Goal: Information Seeking & Learning: Check status

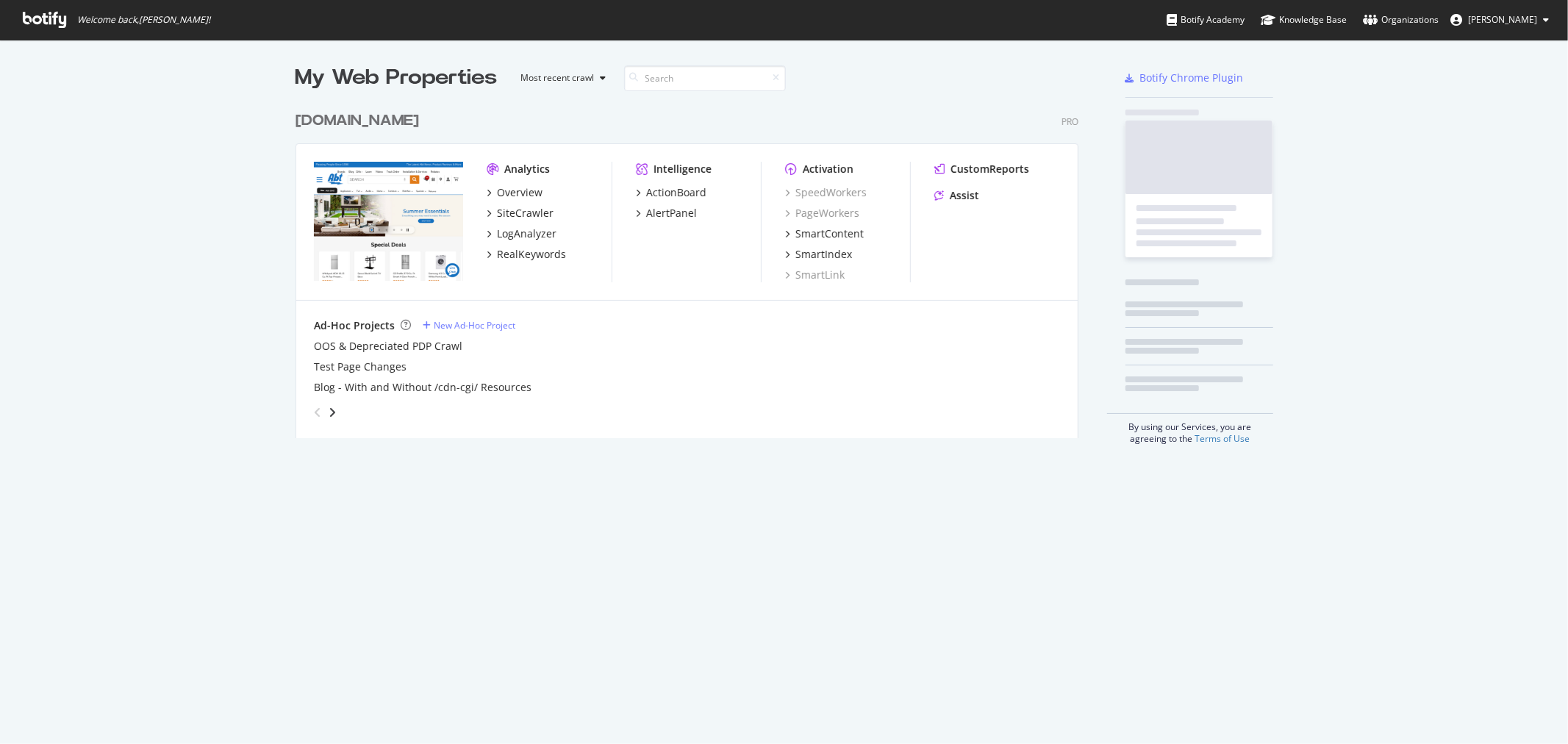
scroll to position [333, 782]
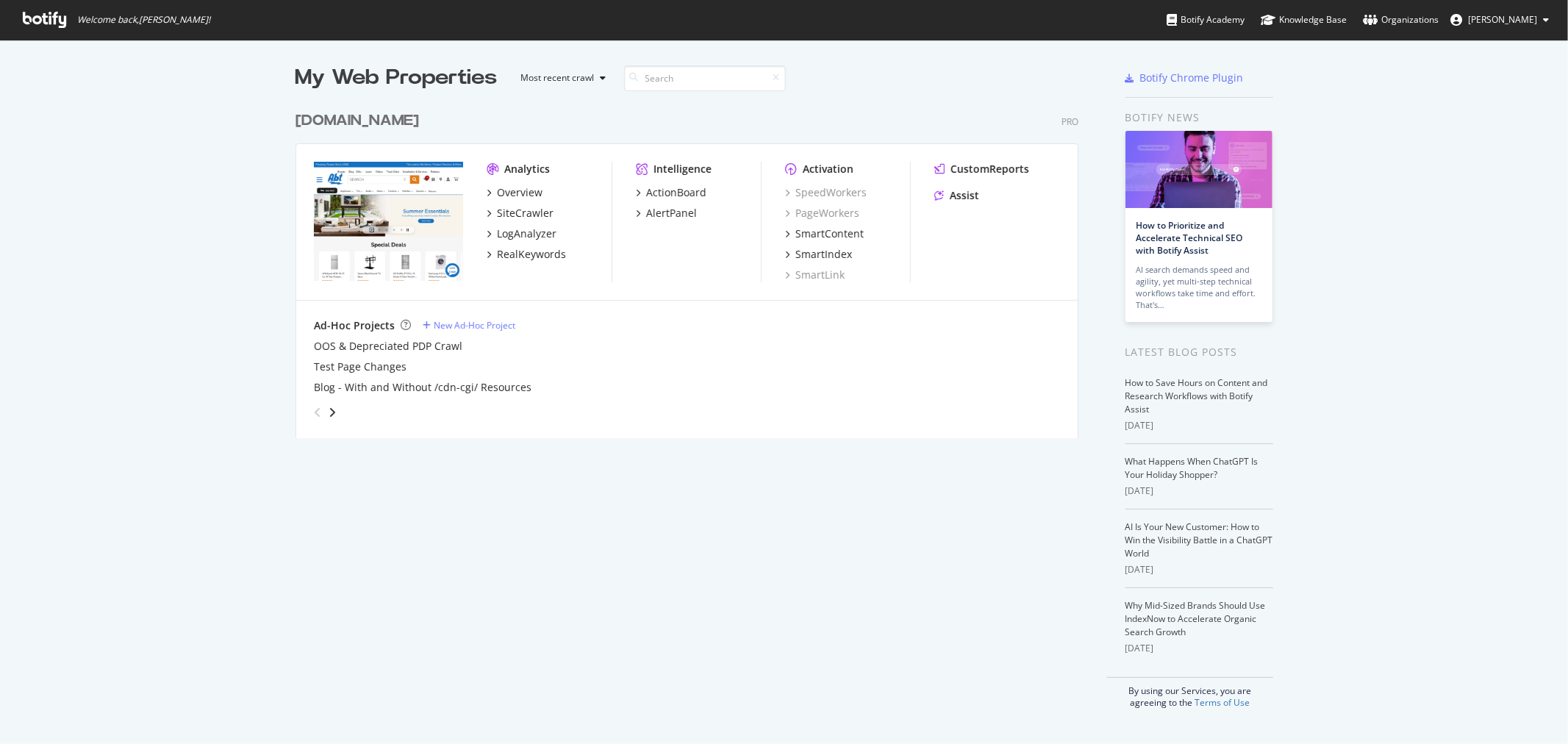
click at [303, 140] on div "[DOMAIN_NAME] Pro Analytics Overview SiteCrawler LogAnalyzer RealKeywords Intel…" at bounding box center [693, 266] width 795 height 346
click at [320, 117] on div "[DOMAIN_NAME]" at bounding box center [357, 121] width 124 height 21
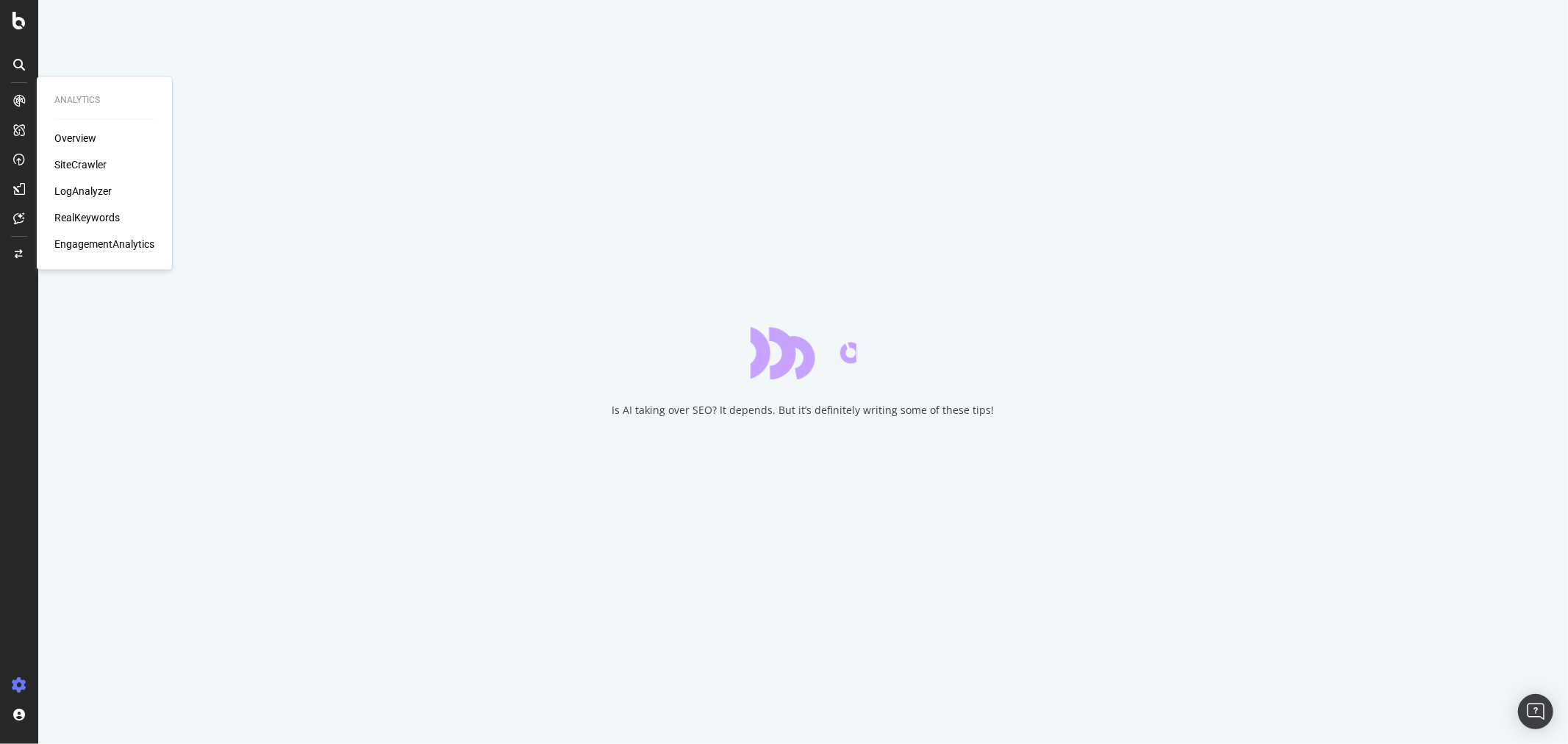
click at [114, 245] on div "EngagementAnalytics" at bounding box center [105, 244] width 100 height 14
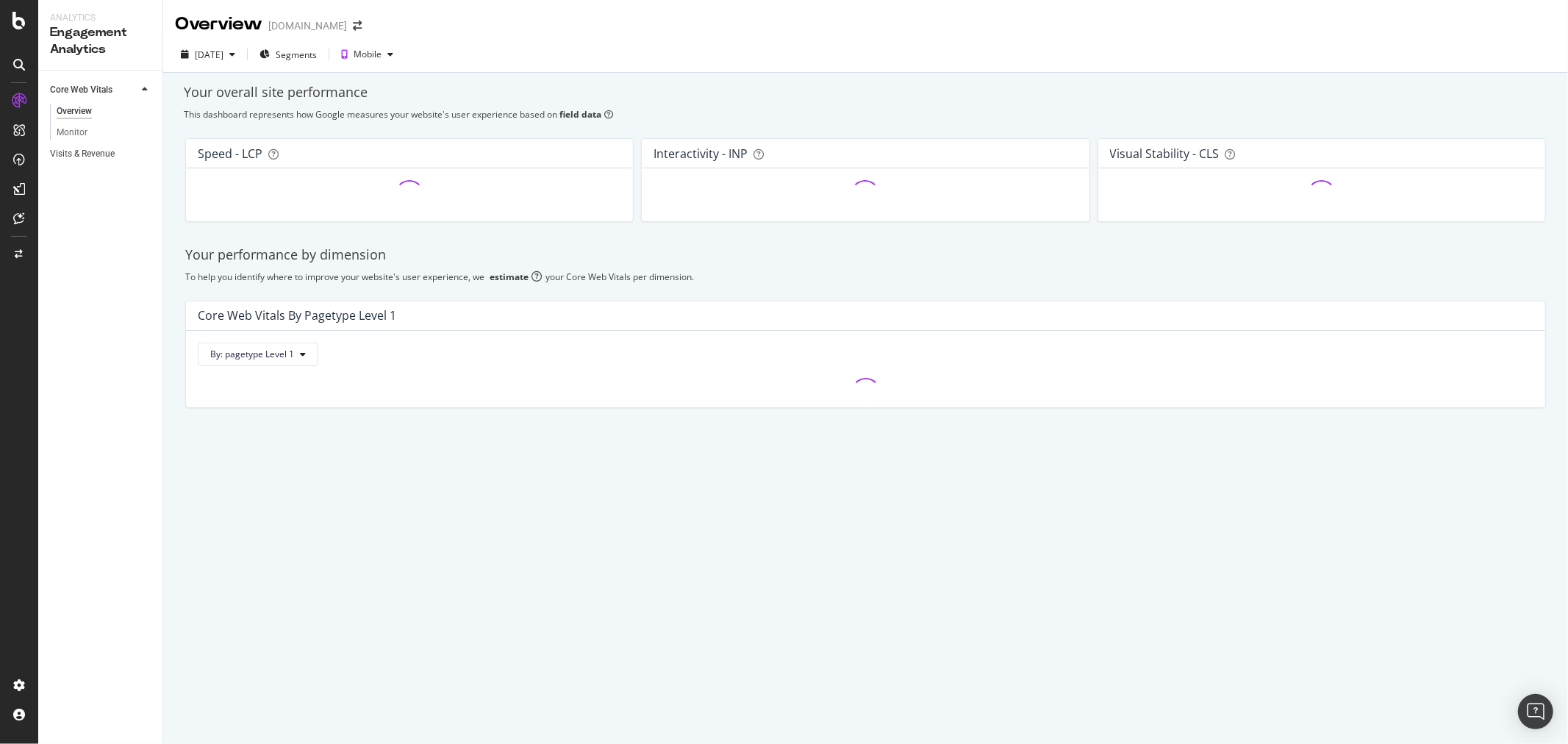
click at [128, 159] on link "Visits & Revenue" at bounding box center [101, 153] width 102 height 15
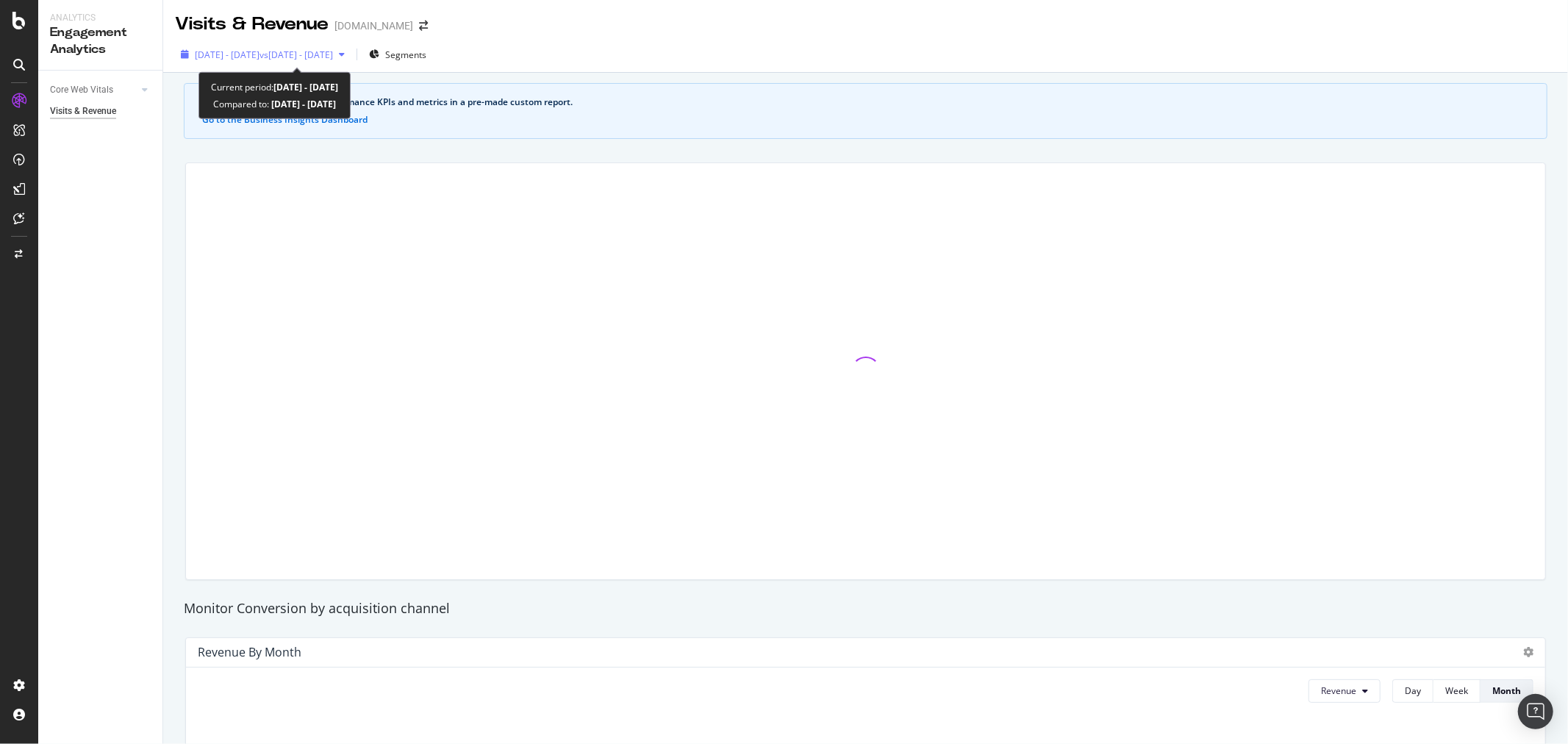
click at [307, 59] on span "vs [DATE] - [DATE]" at bounding box center [296, 55] width 73 height 13
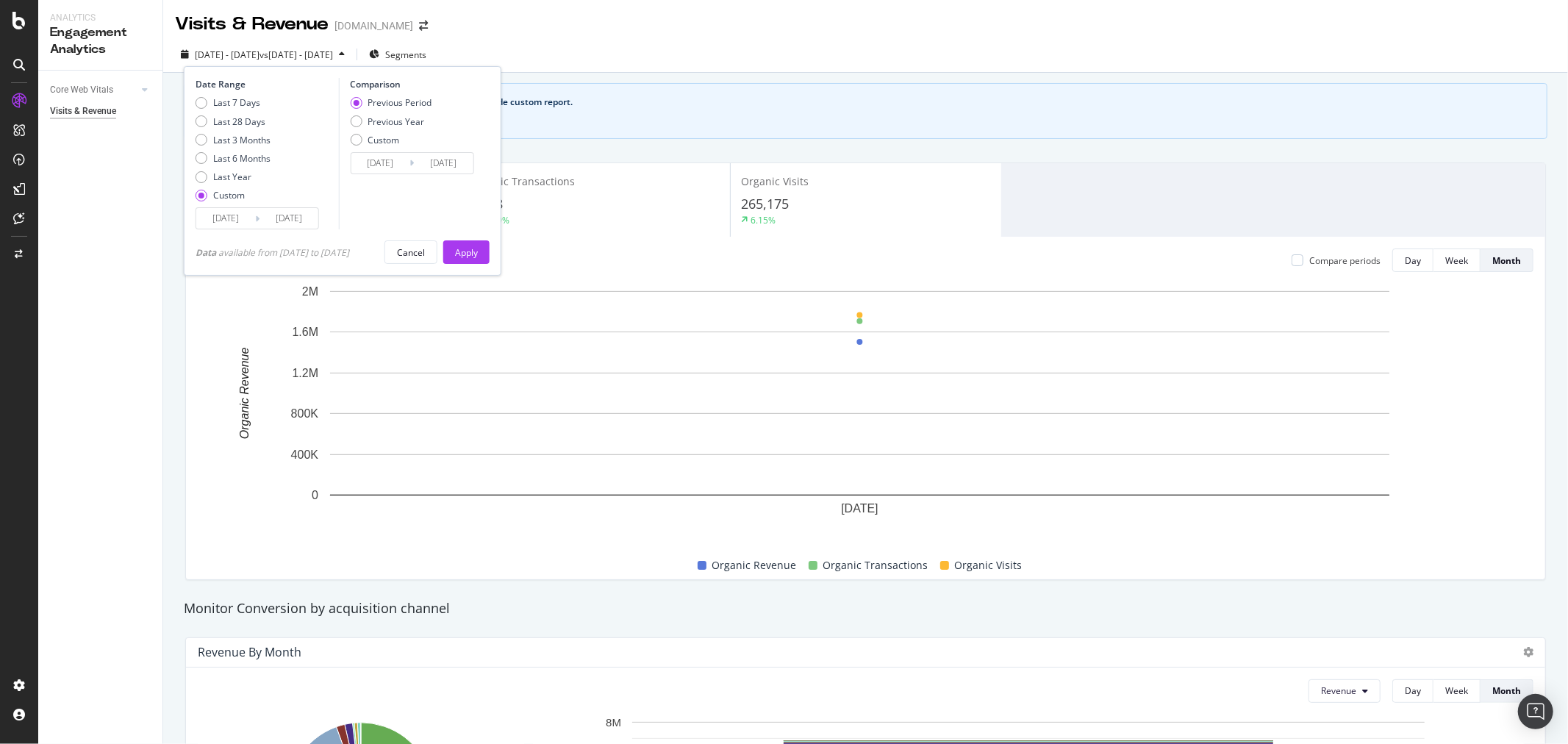
click at [250, 212] on input "[DATE]" at bounding box center [226, 218] width 59 height 21
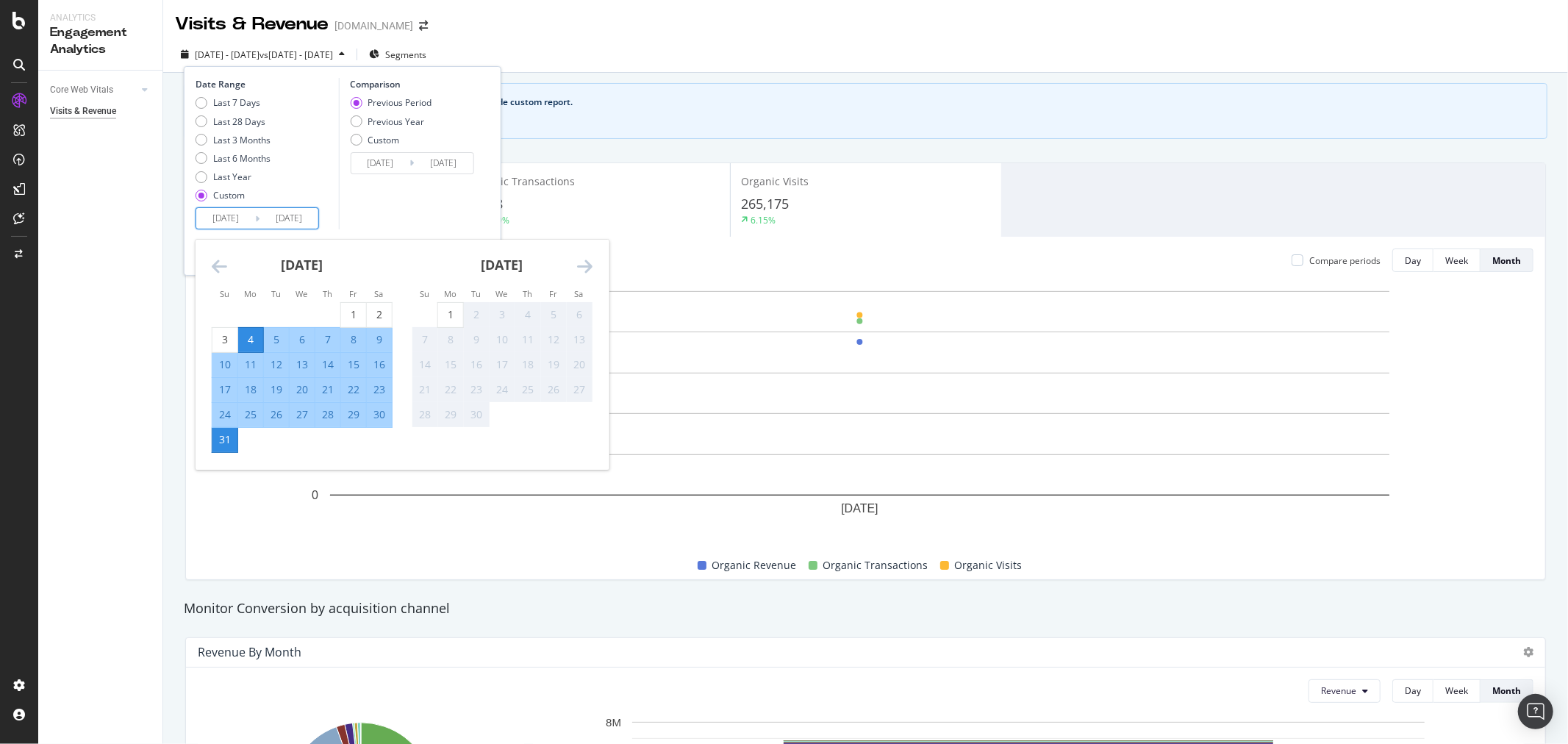
click at [247, 415] on div "25" at bounding box center [251, 415] width 25 height 14
type input "[DATE]"
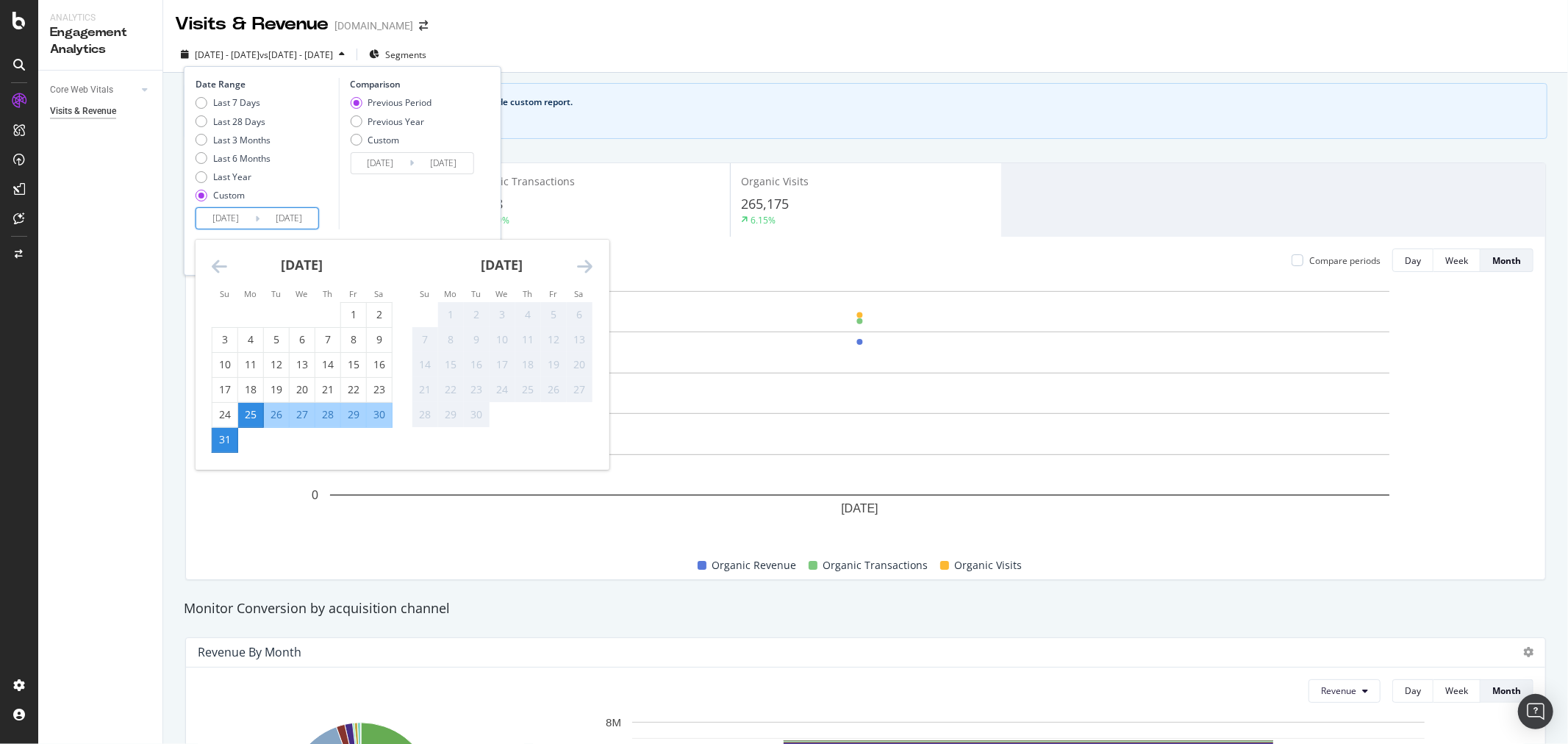
click at [446, 312] on div "1" at bounding box center [451, 314] width 25 height 14
type input "[DATE]"
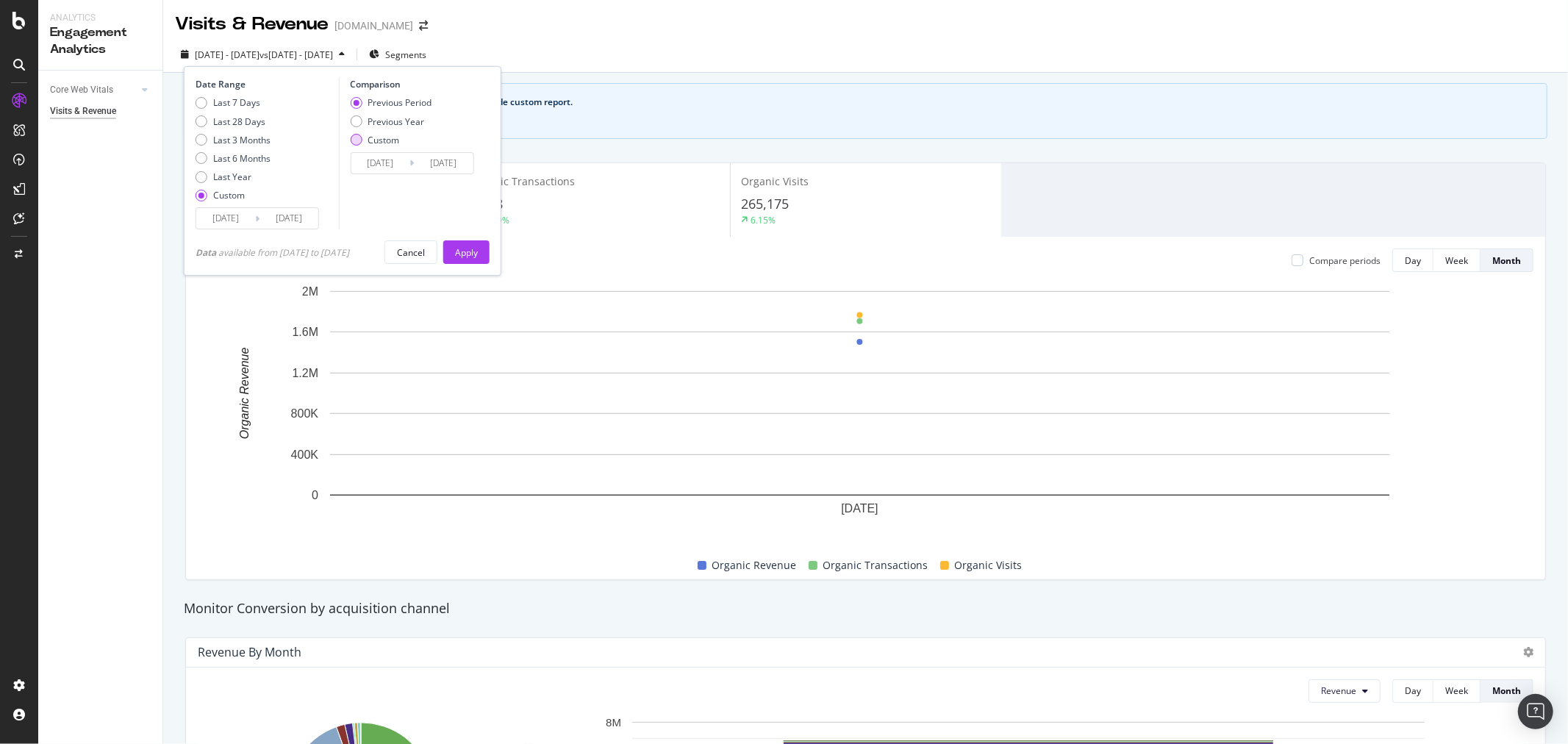
click at [381, 140] on div "Custom" at bounding box center [383, 141] width 31 height 13
click at [384, 160] on input "[DATE]" at bounding box center [380, 163] width 59 height 21
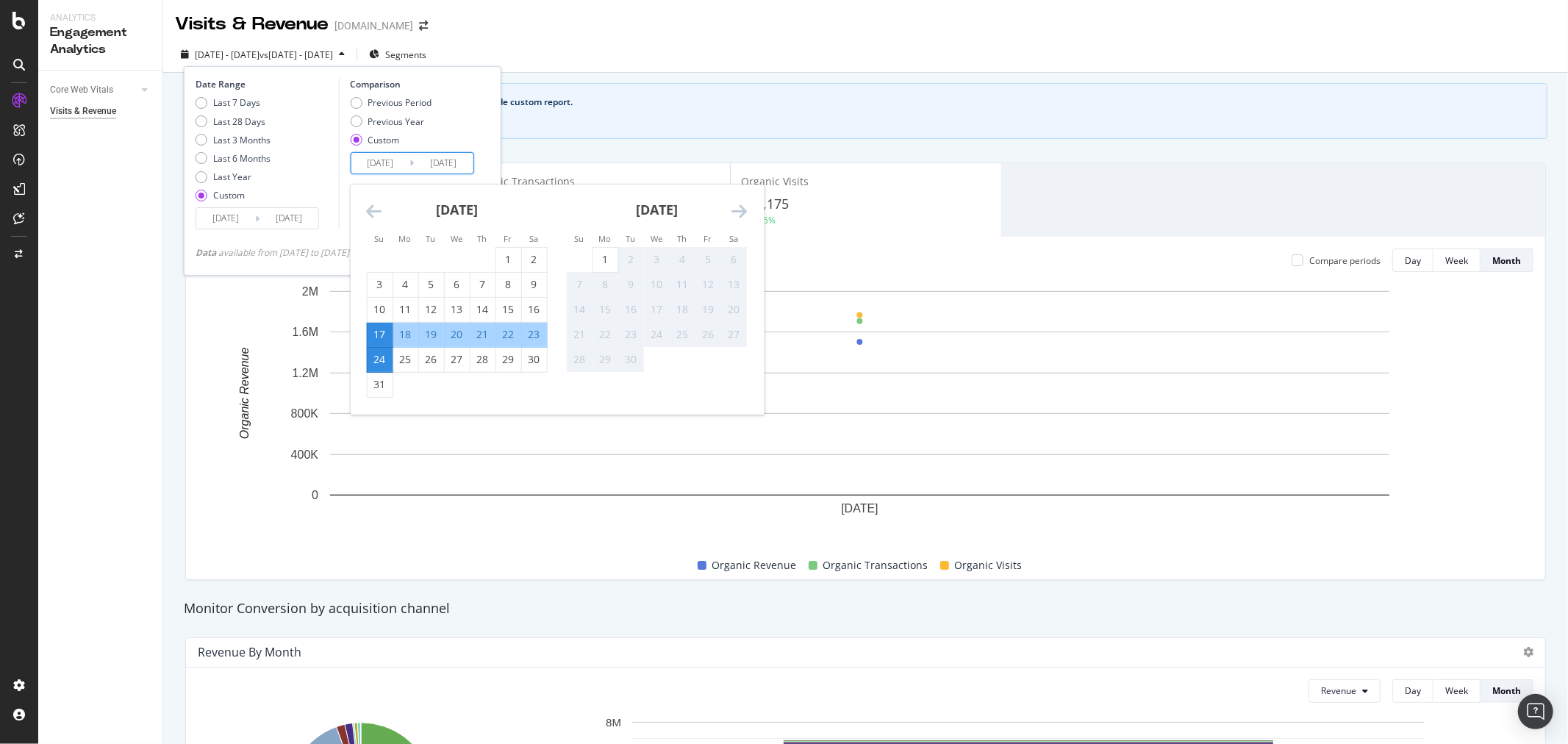
click at [376, 128] on div "Previous Period Previous Year Custom" at bounding box center [390, 124] width 81 height 56
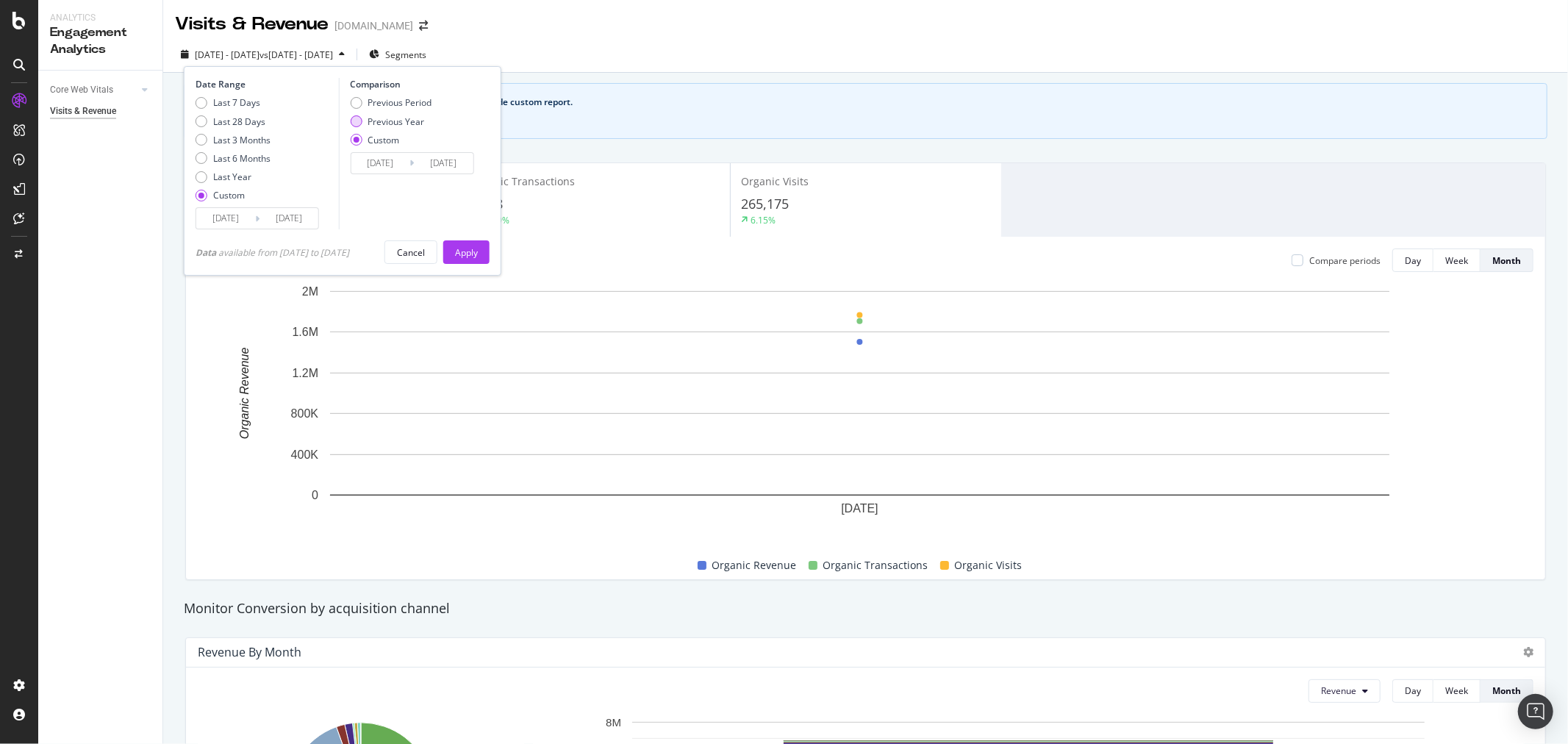
click at [378, 121] on div "Previous Year" at bounding box center [396, 122] width 56 height 13
type input "[DATE]"
click at [444, 167] on input "[DATE]" at bounding box center [444, 163] width 59 height 21
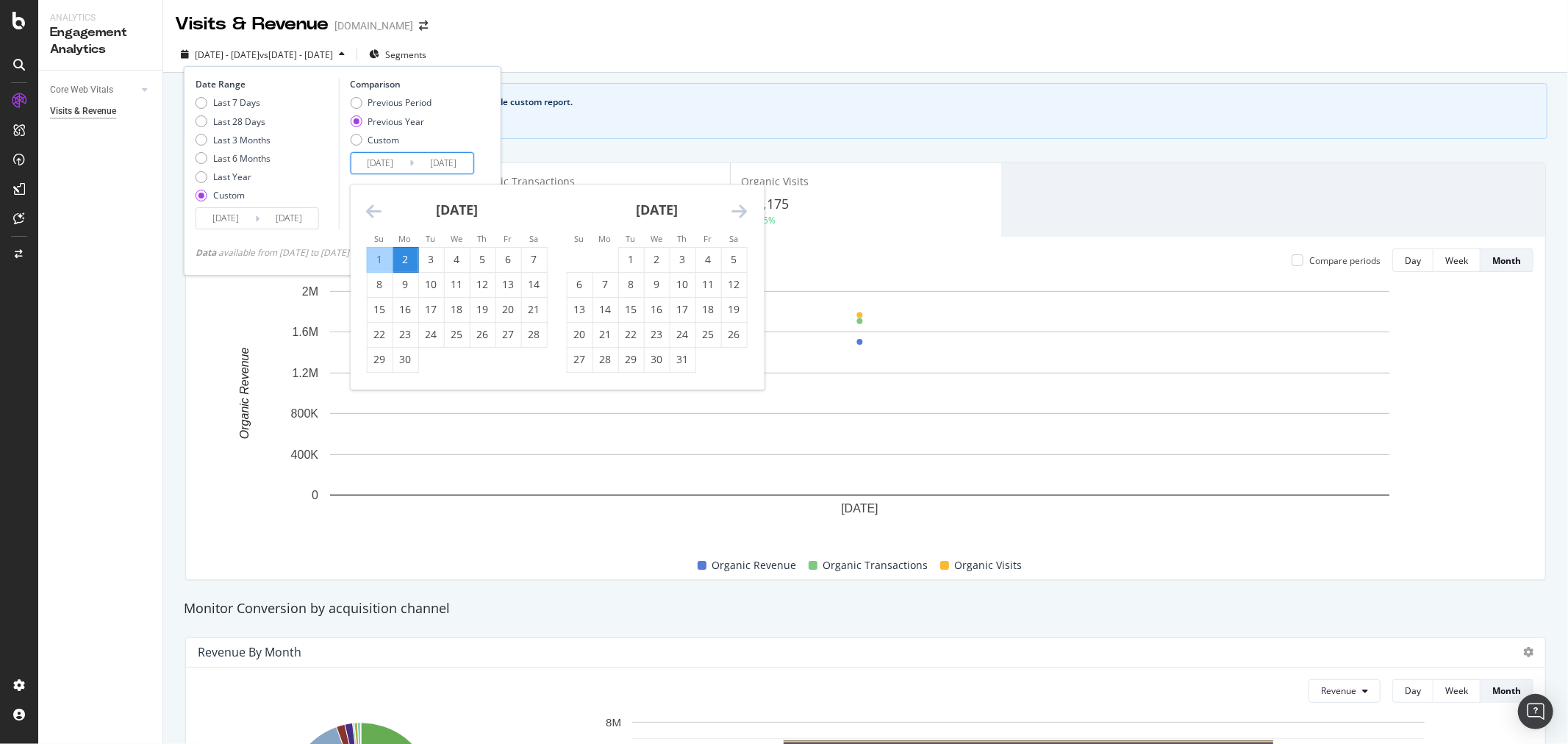
click at [381, 260] on div "1" at bounding box center [379, 260] width 25 height 14
type input "[DATE]"
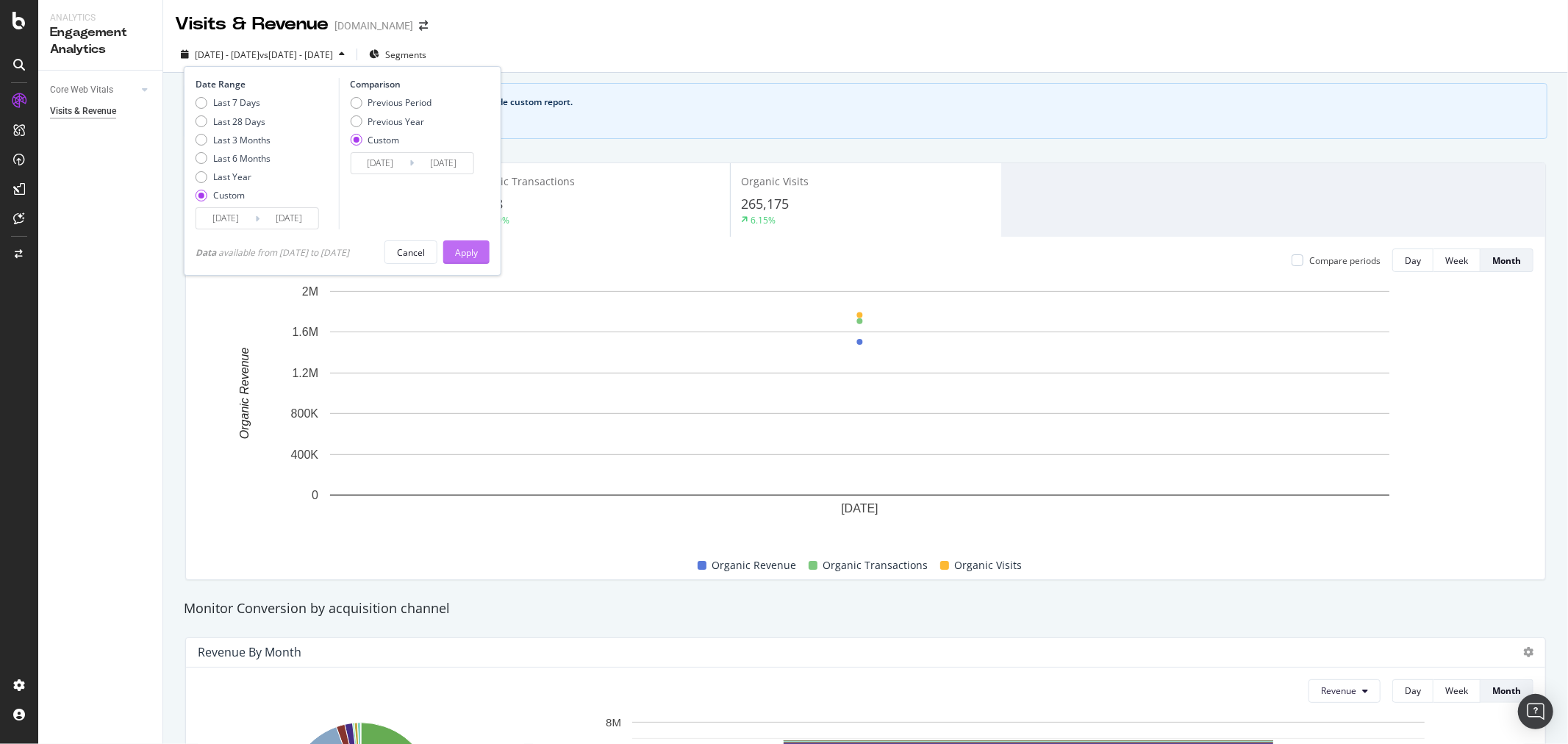
click at [478, 255] on div "Apply" at bounding box center [466, 252] width 22 height 13
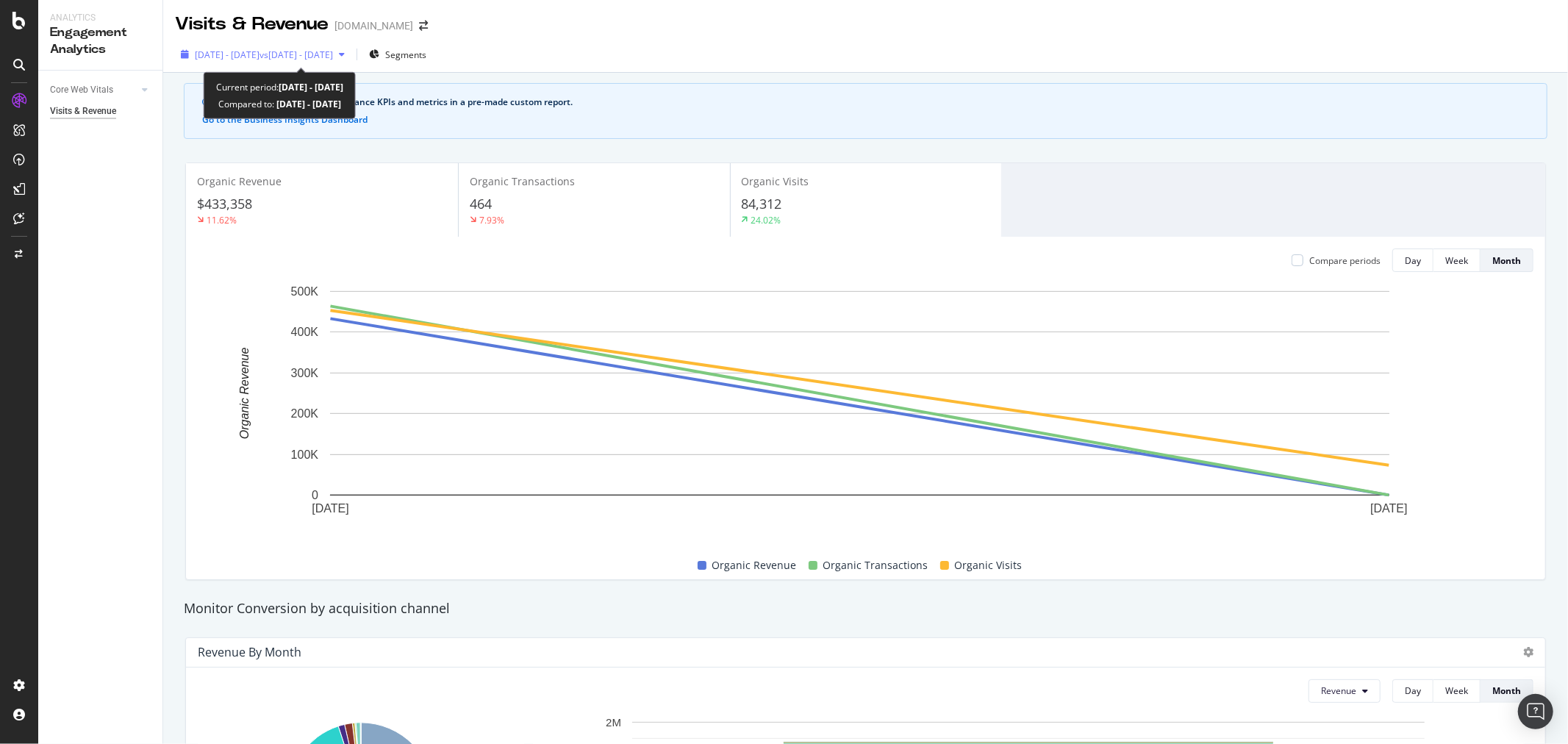
click at [351, 63] on div "[DATE] - [DATE] vs [DATE] - [DATE]" at bounding box center [263, 54] width 175 height 22
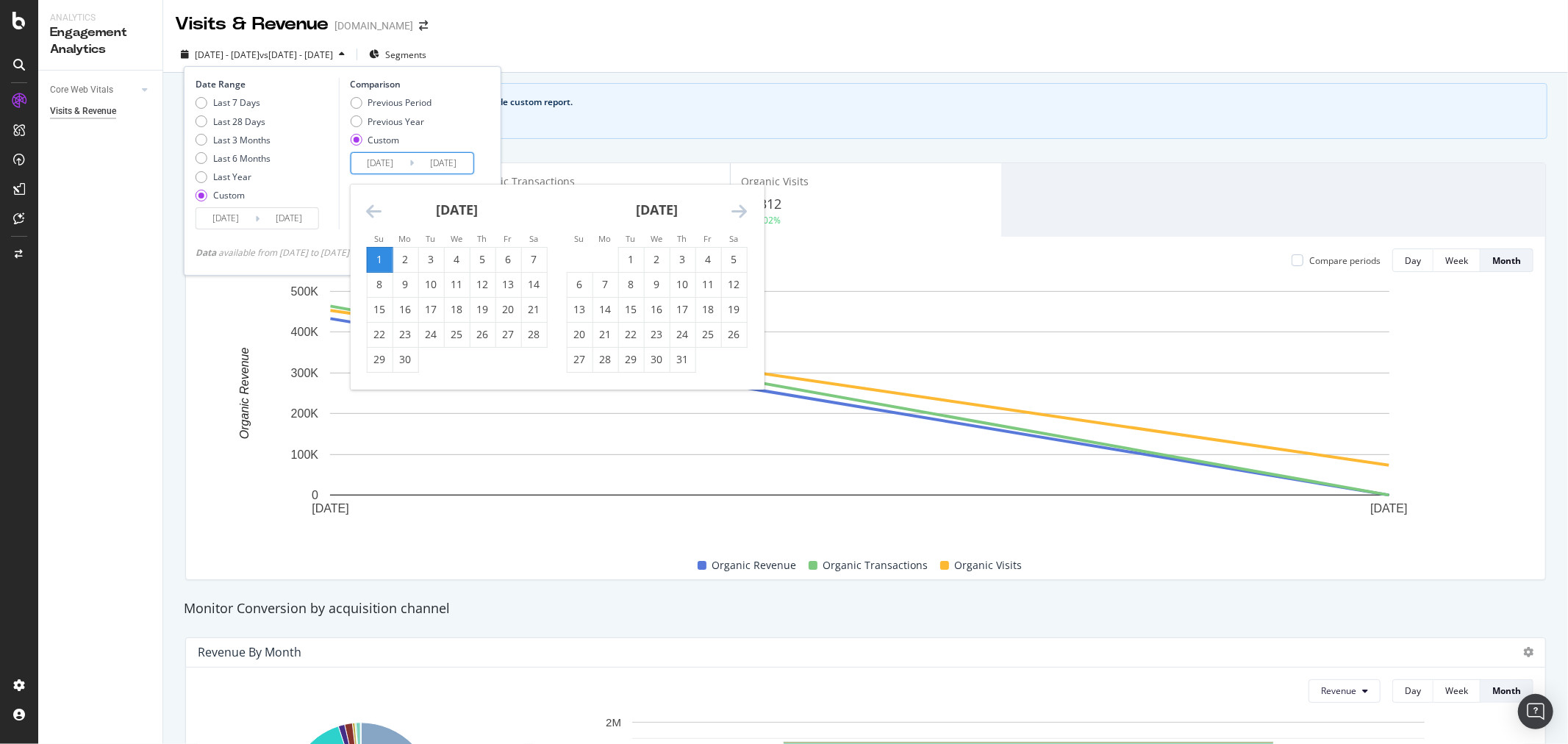
click at [451, 156] on input "[DATE]" at bounding box center [444, 163] width 59 height 21
click at [414, 258] on div "2" at bounding box center [405, 260] width 25 height 14
type input "[DATE]"
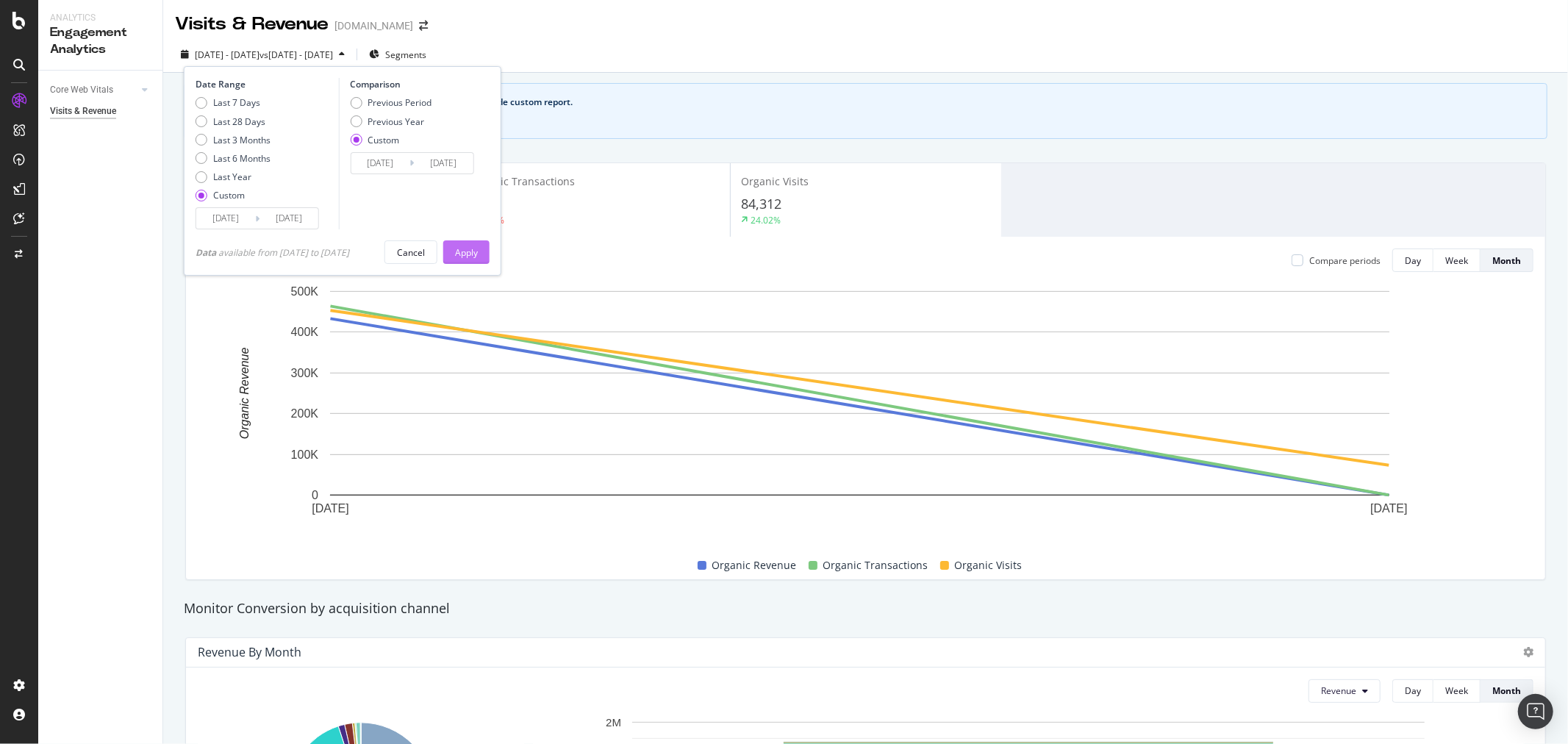
click at [473, 253] on div "Apply" at bounding box center [466, 252] width 22 height 13
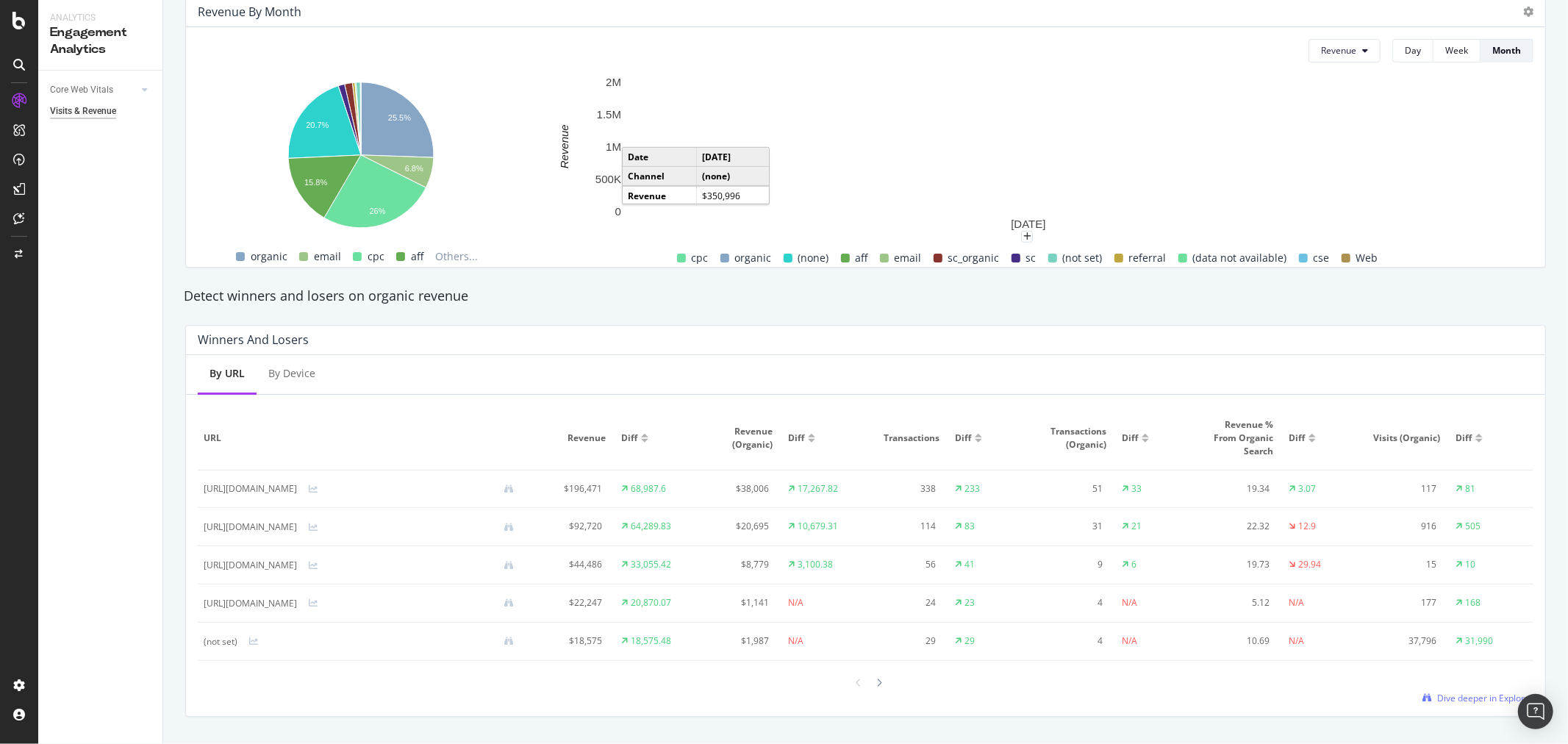
scroll to position [678, 0]
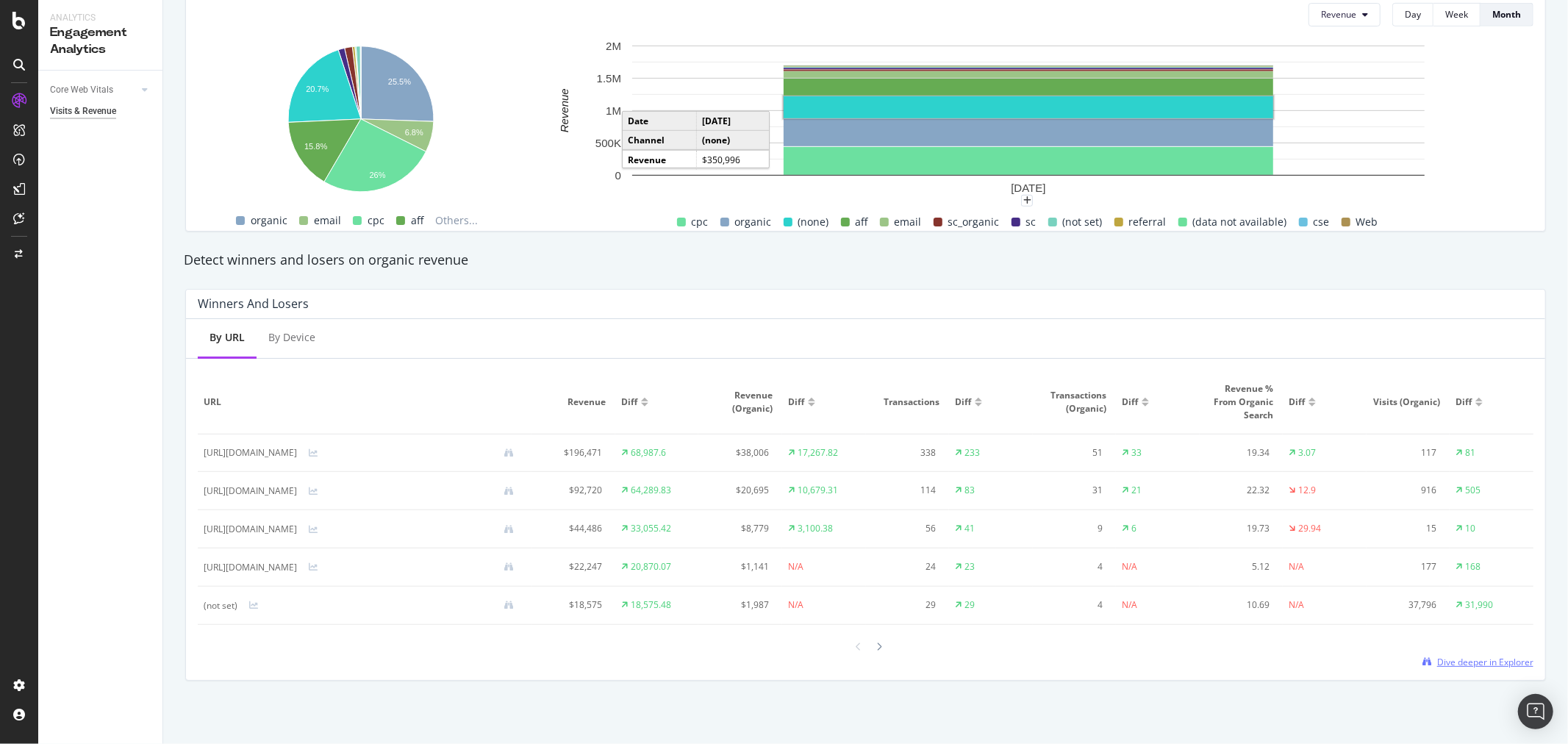
click at [1456, 665] on span "Dive deeper in Explorer" at bounding box center [1486, 663] width 97 height 13
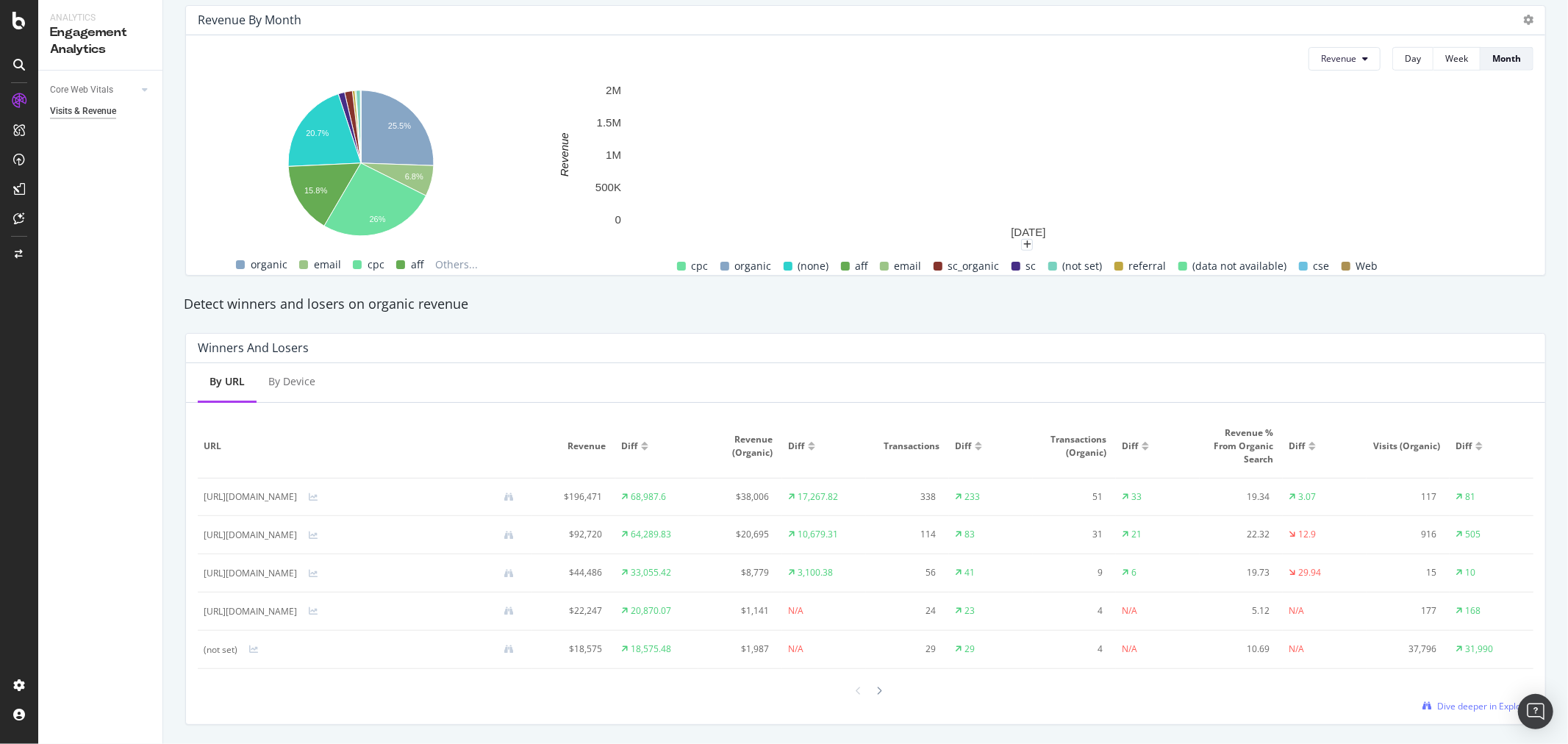
scroll to position [678, 0]
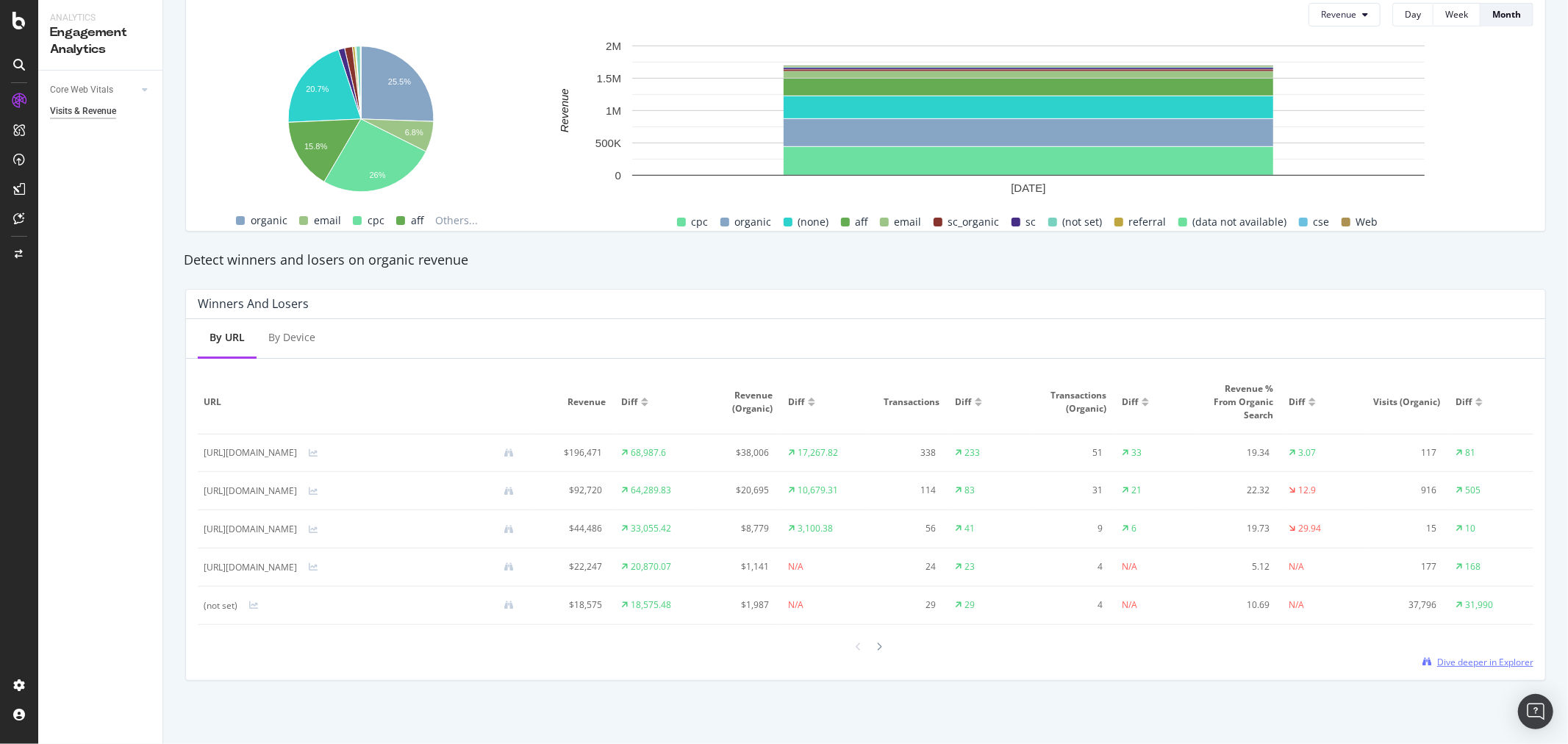
click at [1451, 665] on span "Dive deeper in Explorer" at bounding box center [1486, 663] width 97 height 13
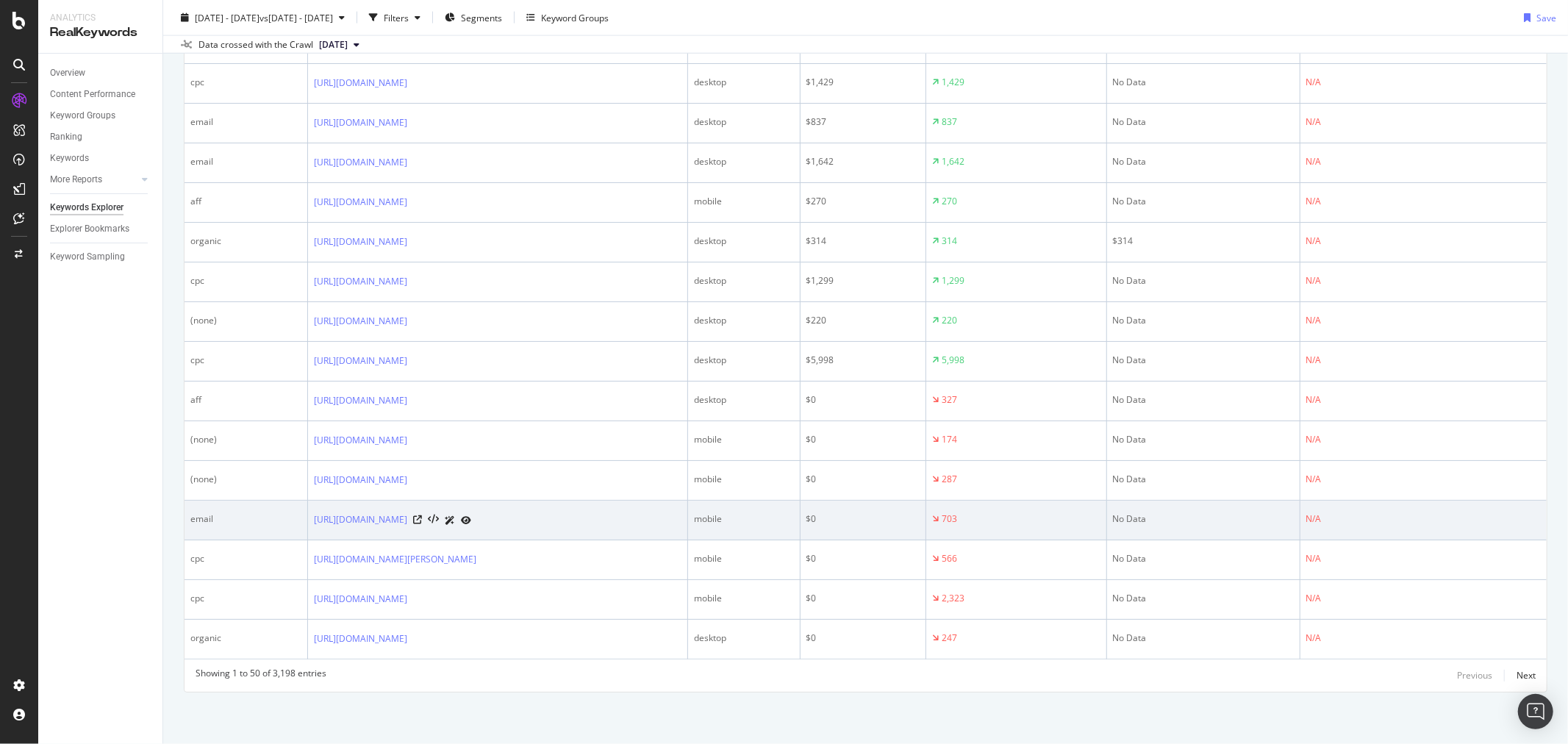
scroll to position [2499, 0]
